Goal: Find specific page/section: Find specific page/section

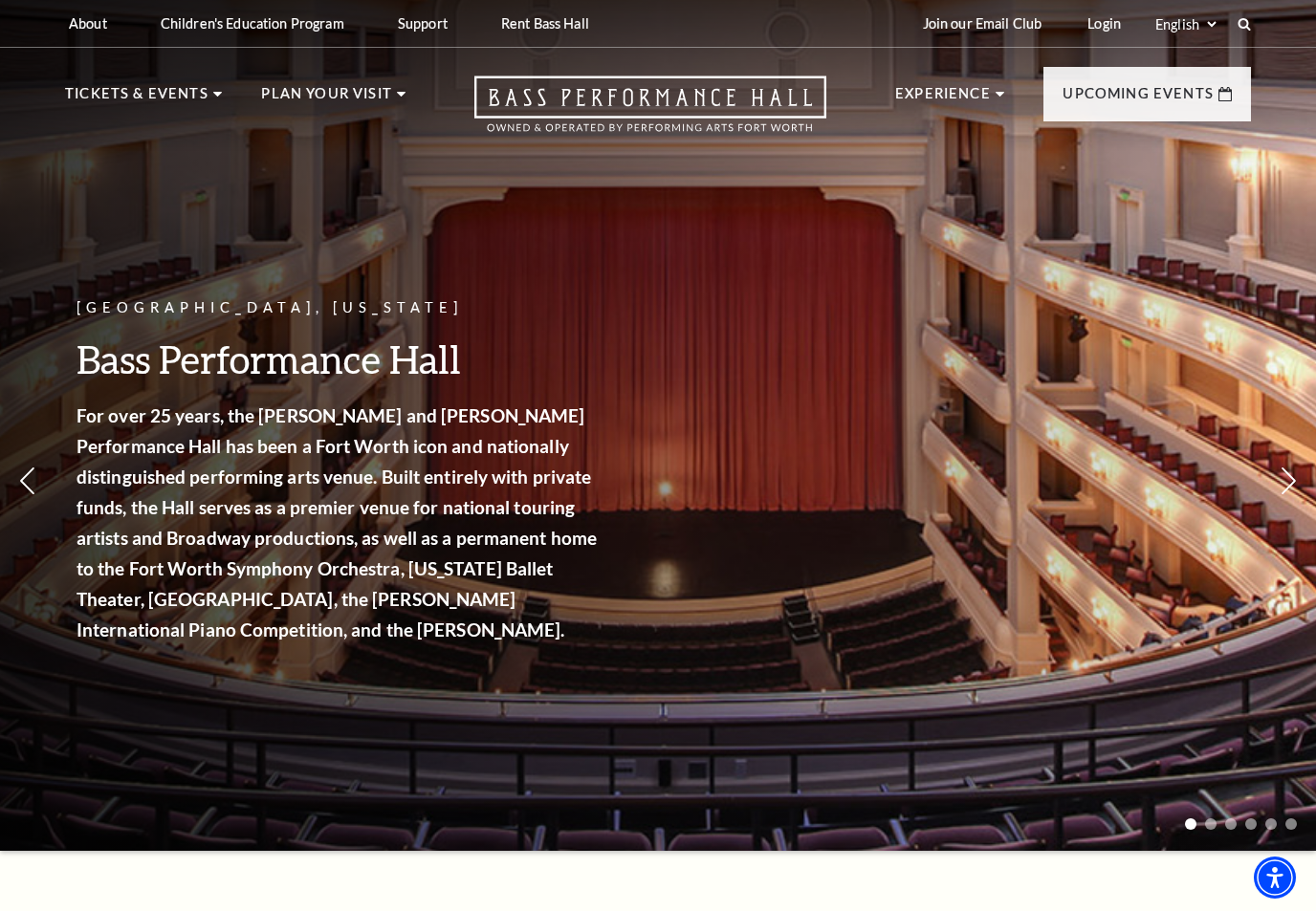
click at [34, 466] on icon at bounding box center [27, 481] width 20 height 34
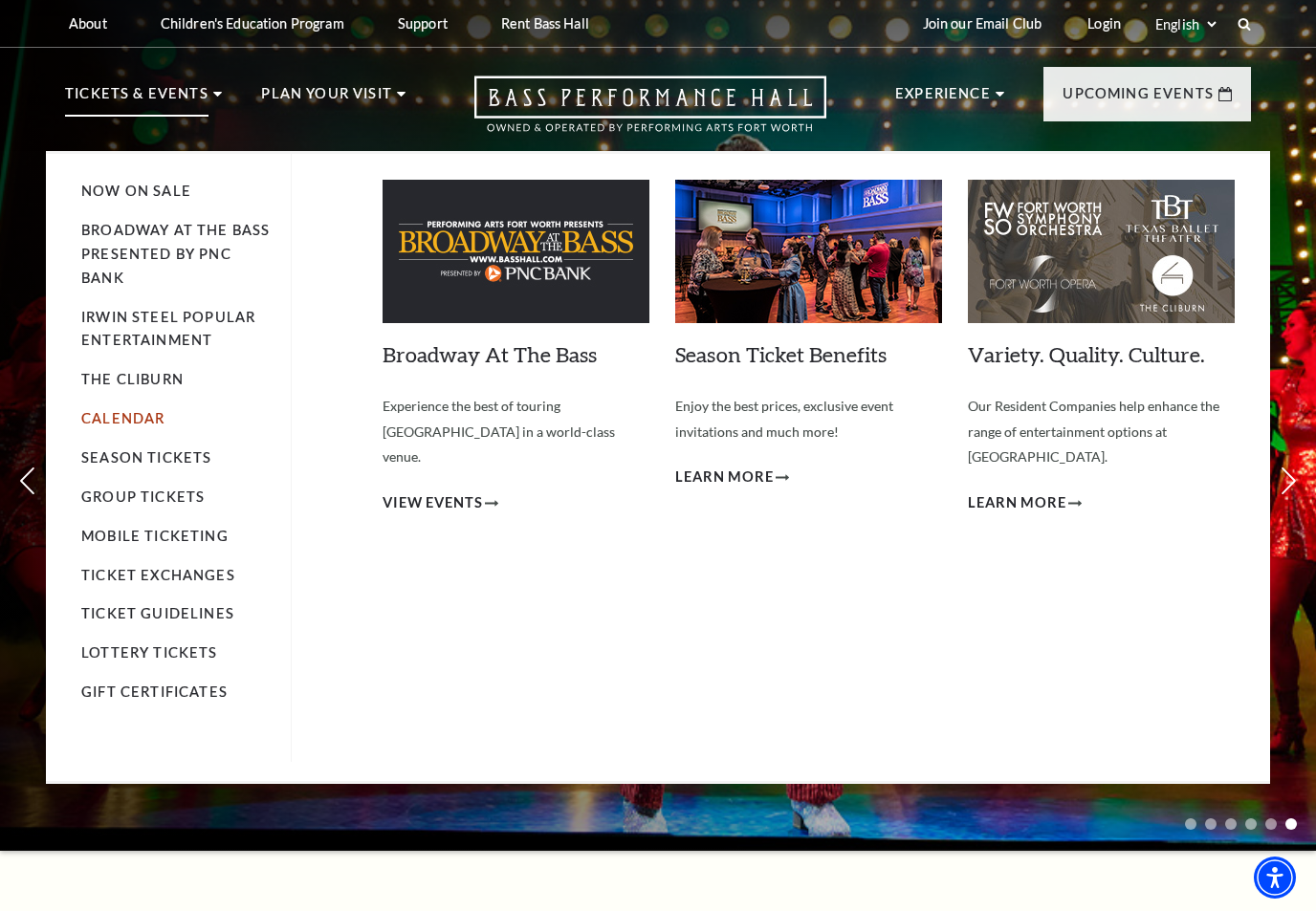
click at [113, 411] on link "Calendar" at bounding box center [122, 418] width 83 height 16
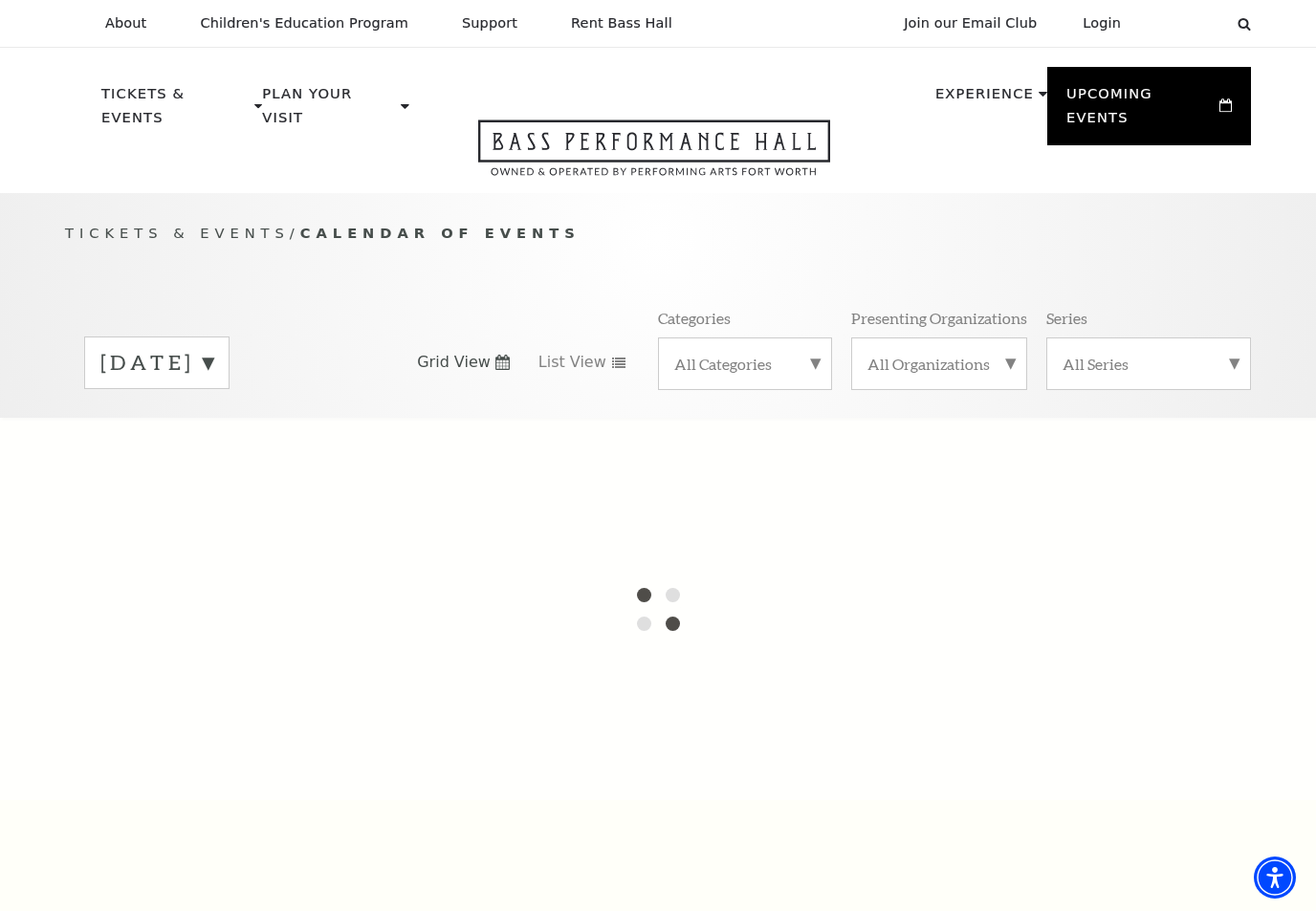
click at [815, 353] on label "All Categories" at bounding box center [745, 363] width 142 height 20
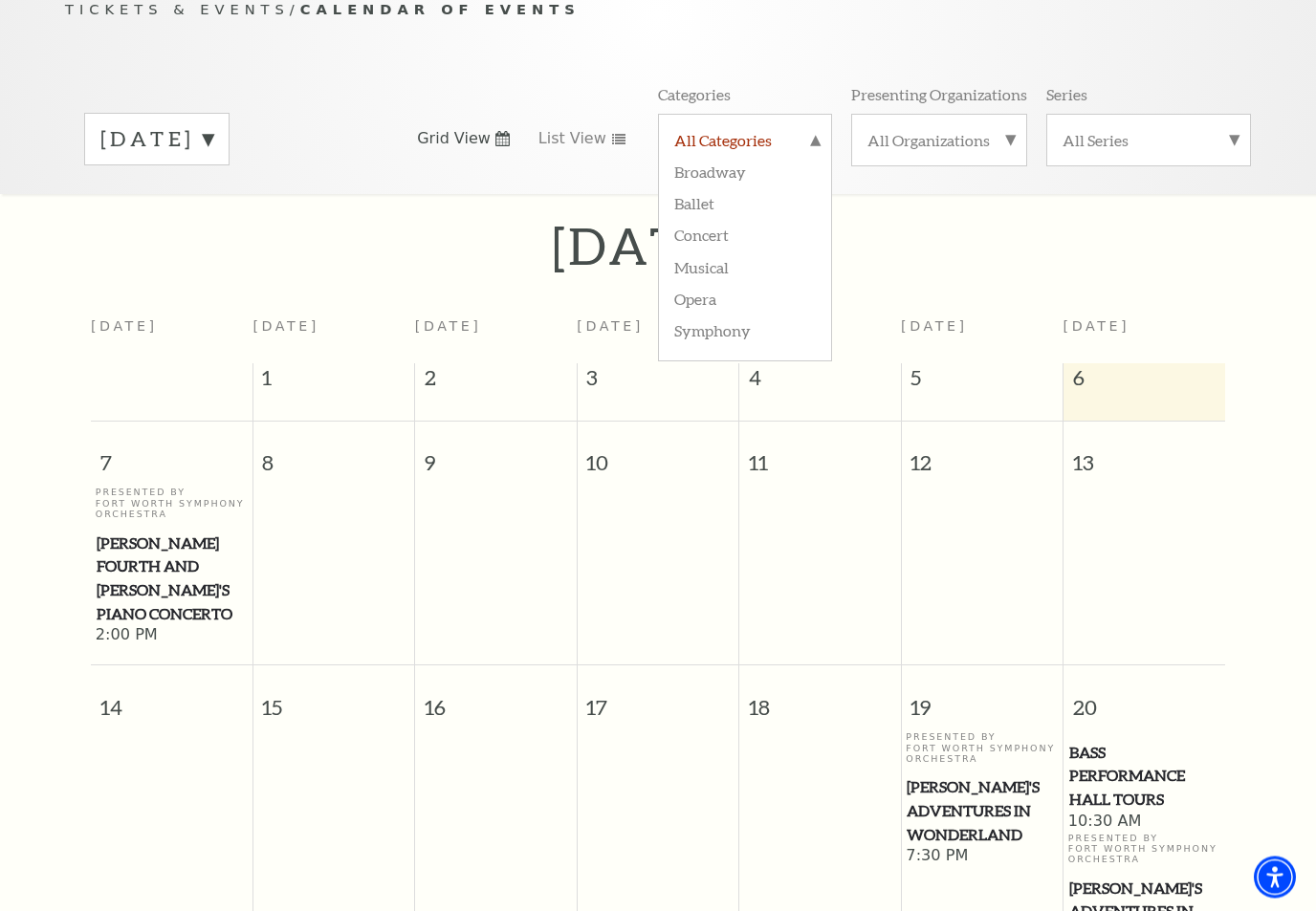
scroll to position [231, 0]
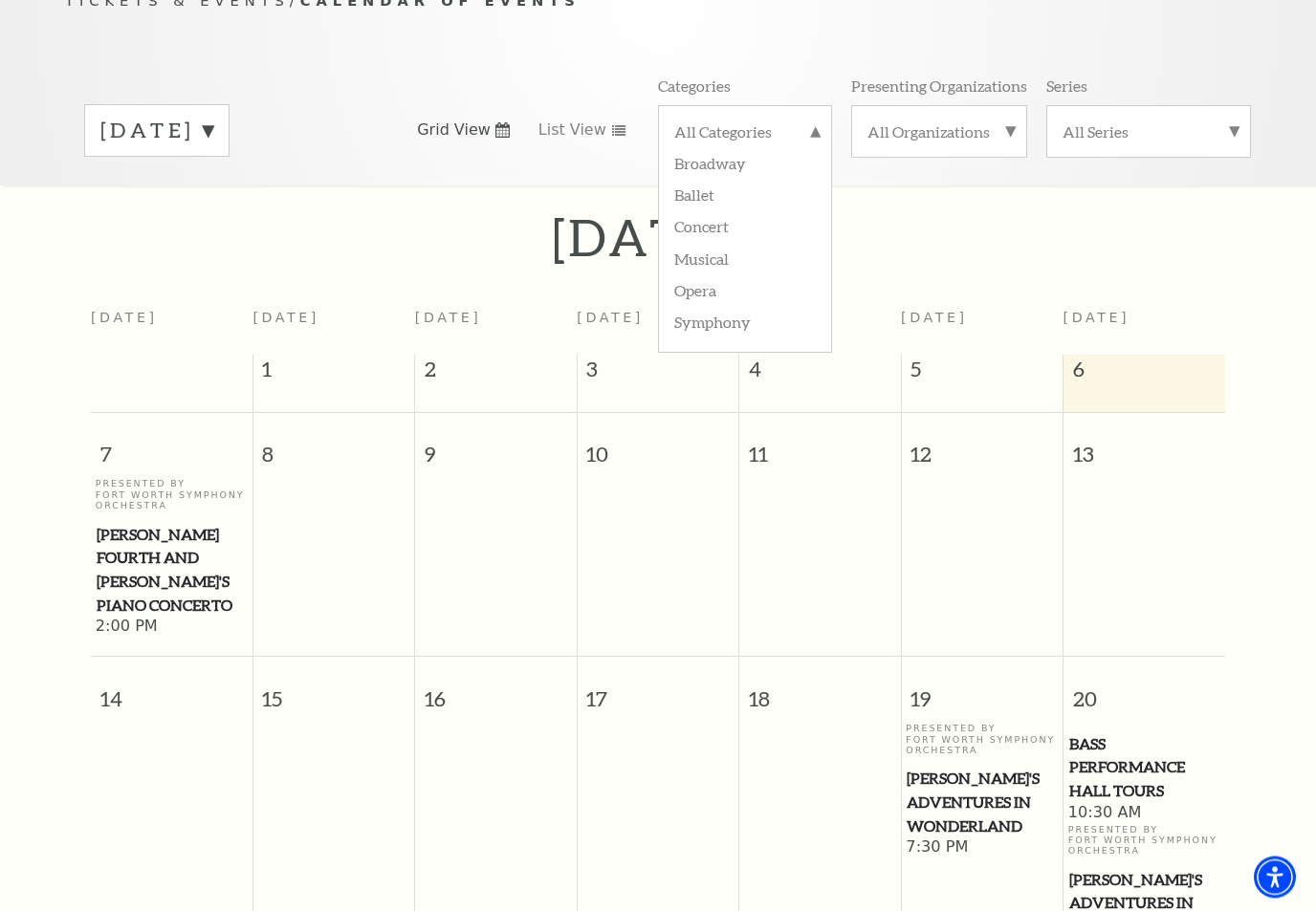
click at [134, 479] on p "Presented By Fort Worth Symphony Orchestra" at bounding box center [171, 495] width 152 height 33
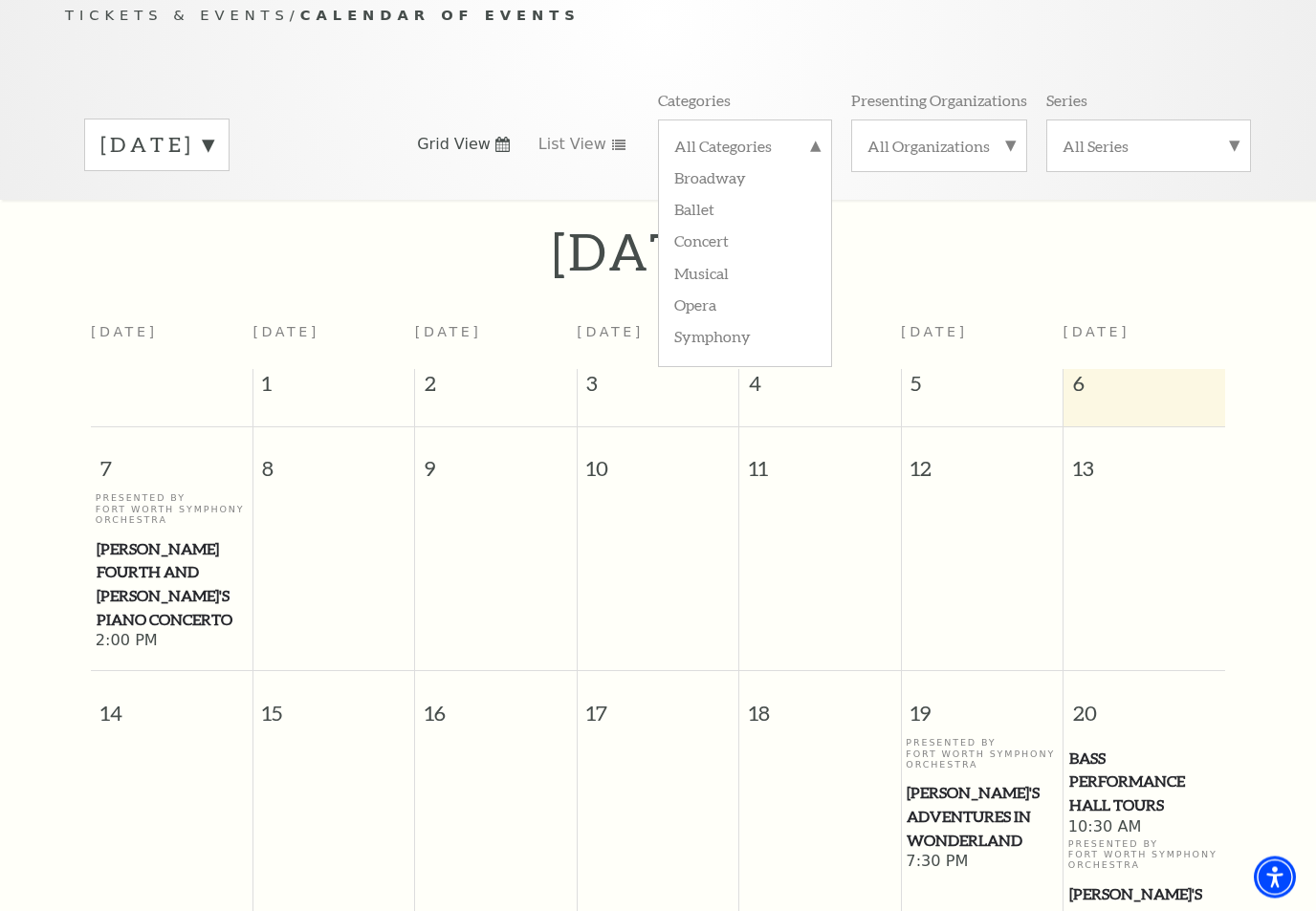
scroll to position [228, 0]
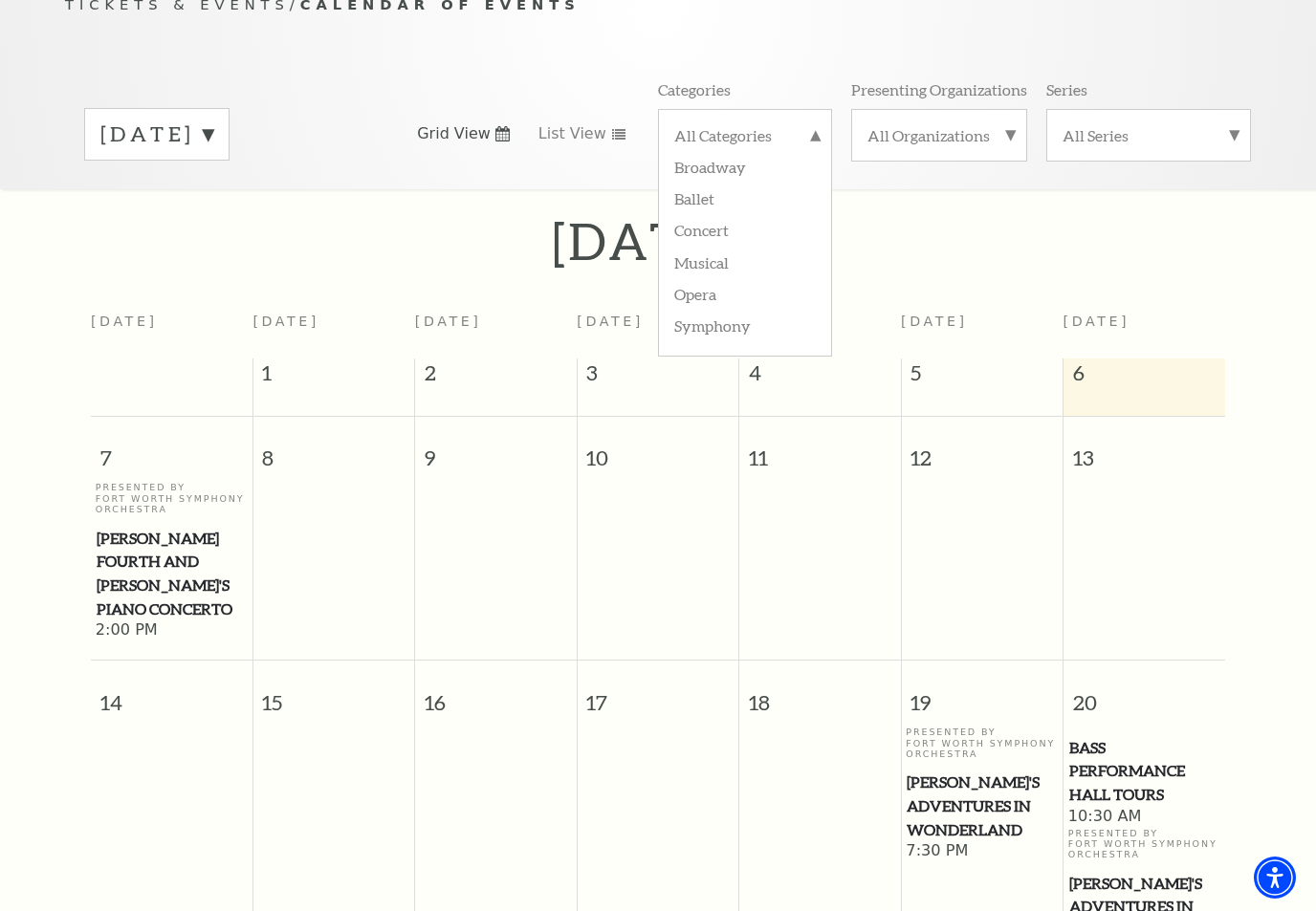
click at [131, 527] on span "[PERSON_NAME] Fourth and [PERSON_NAME]'s Piano Concerto" at bounding box center [171, 574] width 150 height 94
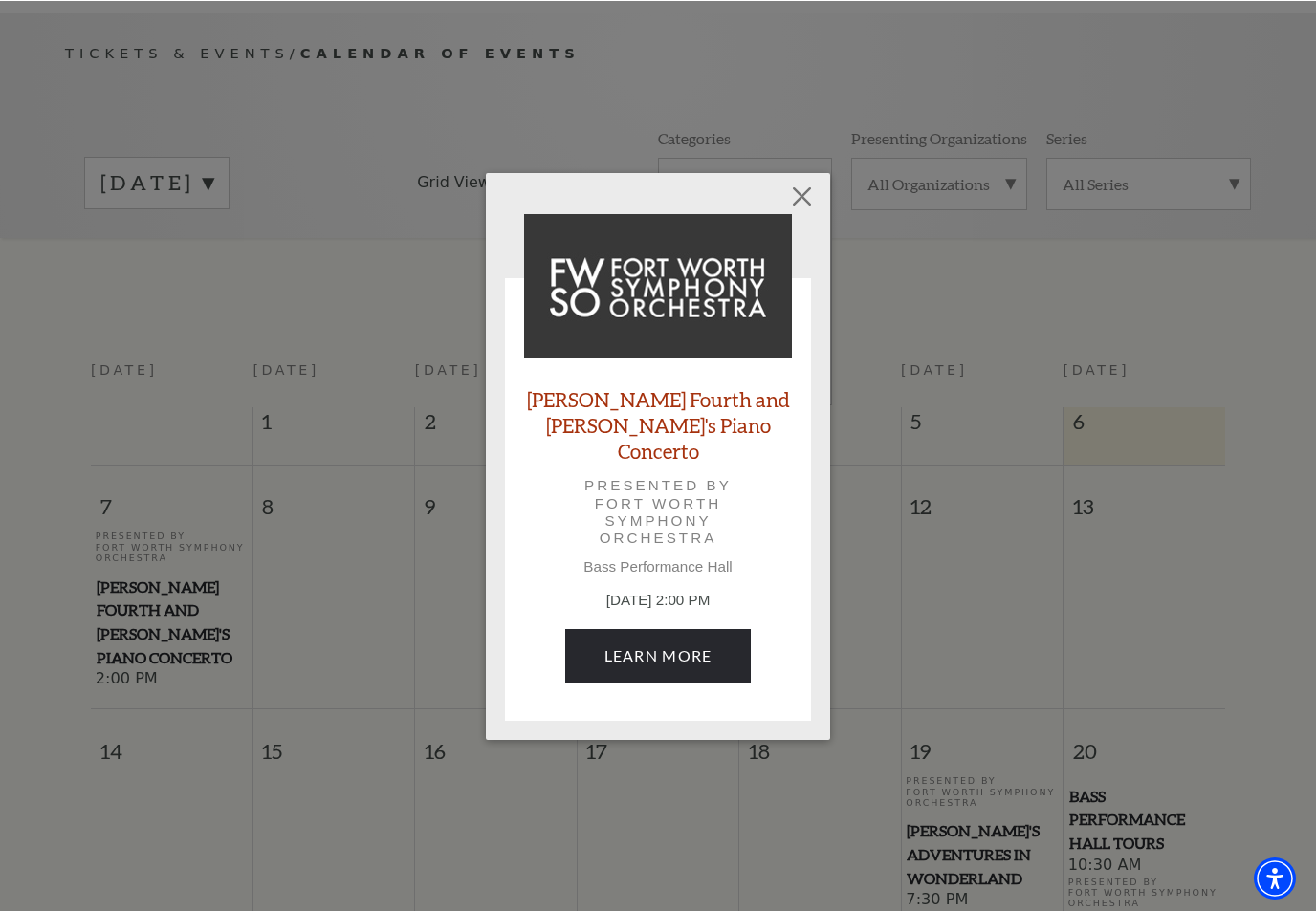
scroll to position [180, 0]
click at [666, 655] on link "Learn More" at bounding box center [659, 655] width 187 height 54
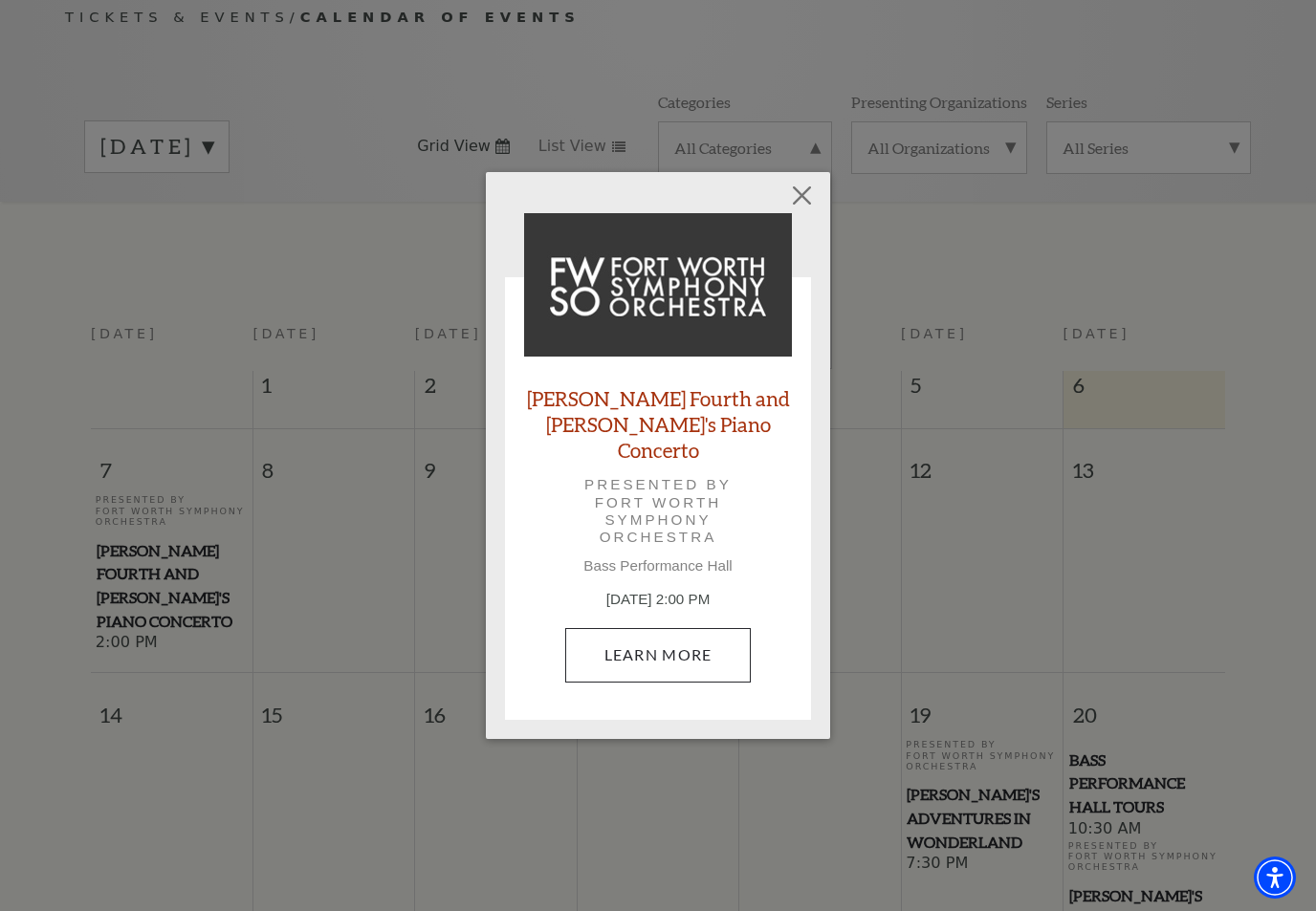
scroll to position [217, 0]
